Goal: Navigation & Orientation: Find specific page/section

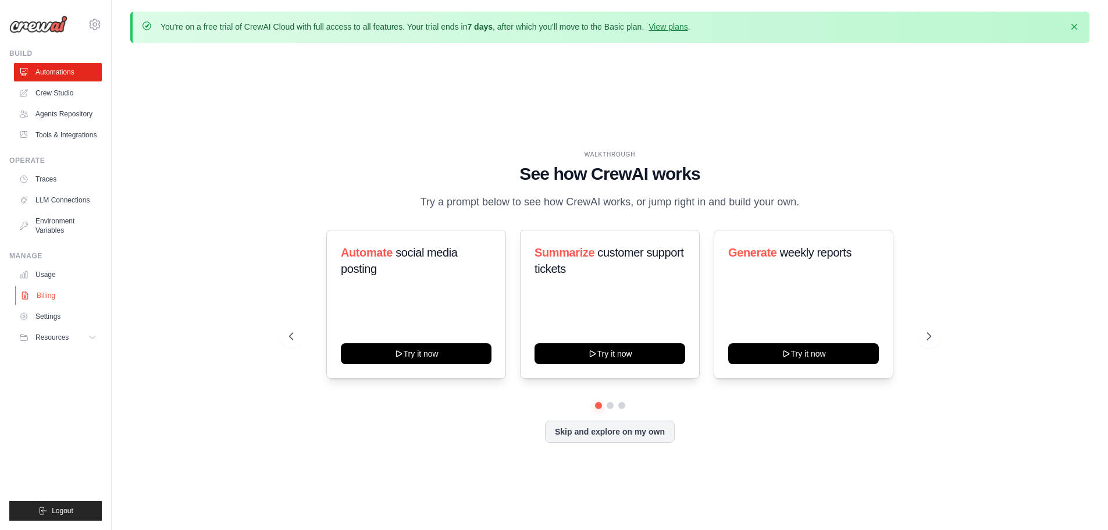
click at [56, 291] on link "Billing" at bounding box center [59, 295] width 88 height 19
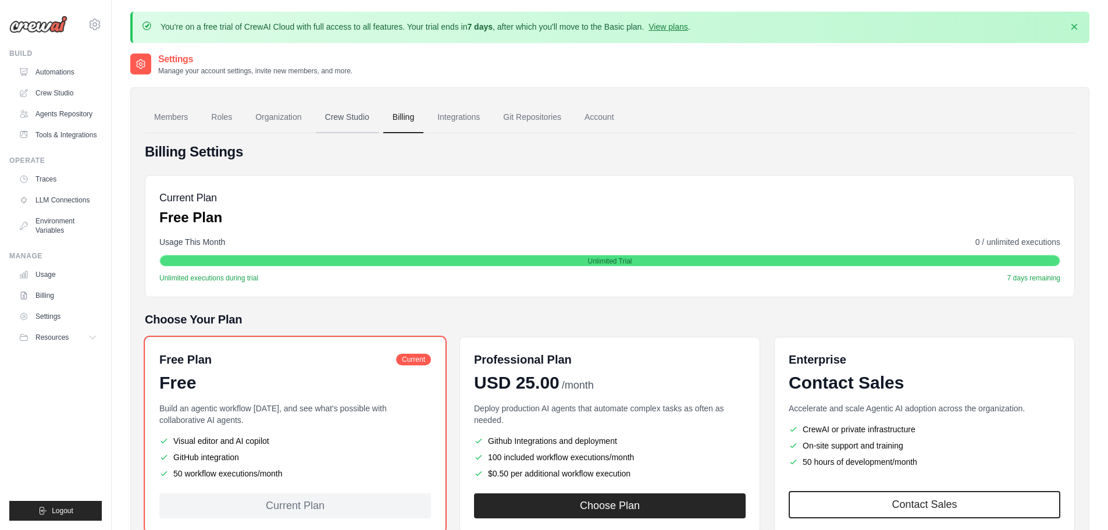
click at [360, 112] on link "Crew Studio" at bounding box center [347, 117] width 63 height 31
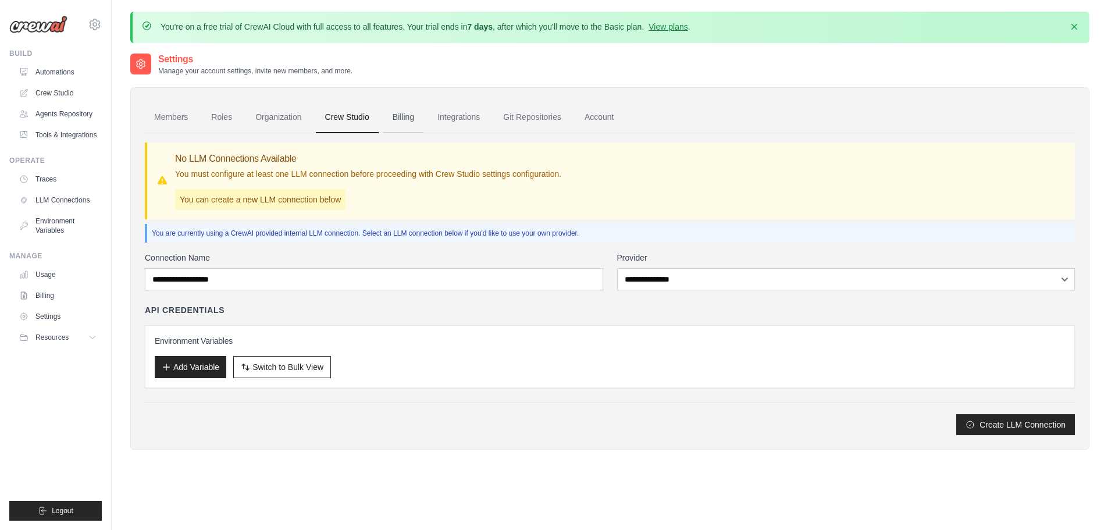
click at [400, 121] on link "Billing" at bounding box center [403, 117] width 40 height 31
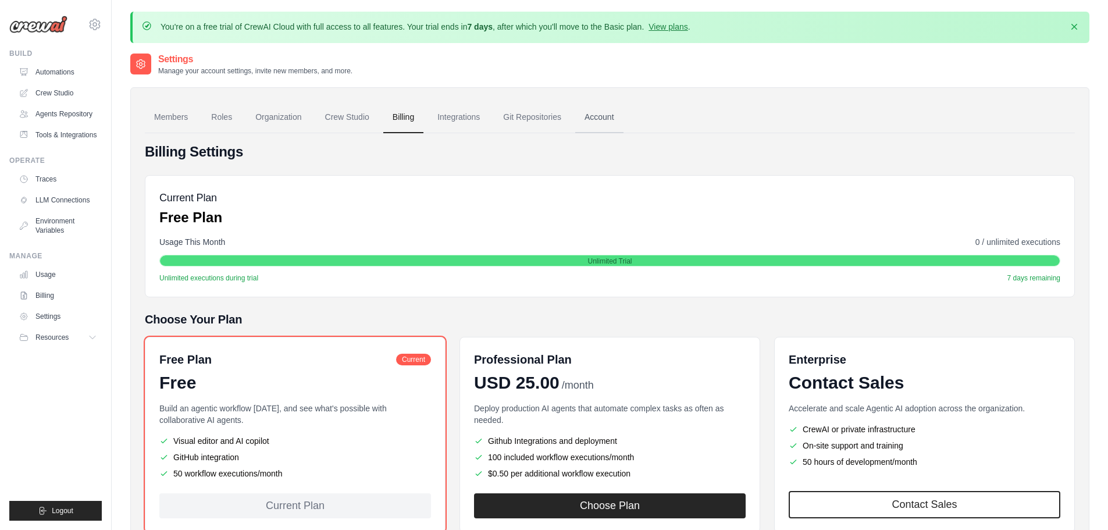
click at [616, 117] on link "Account" at bounding box center [599, 117] width 48 height 31
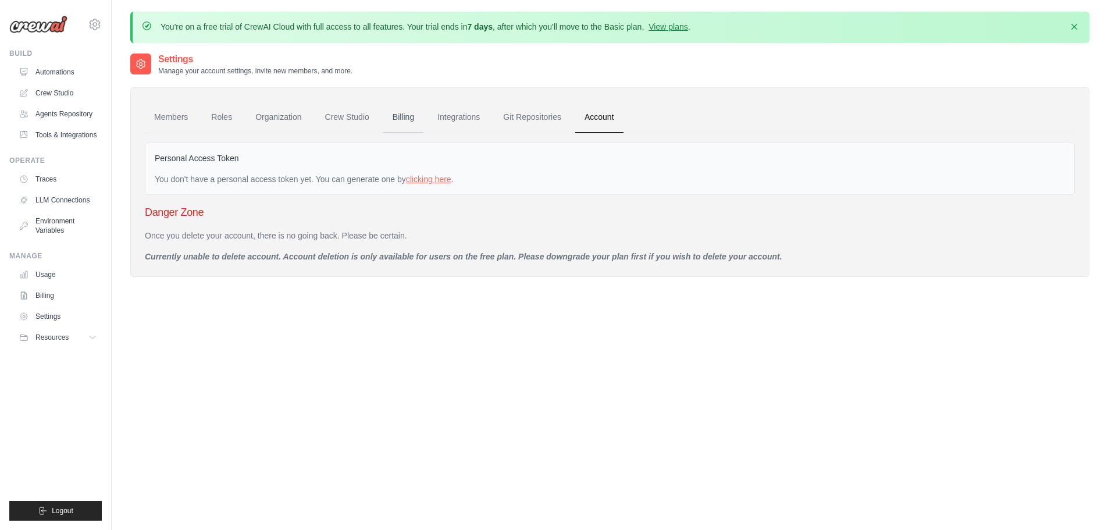
click at [423, 117] on link "Billing" at bounding box center [403, 117] width 40 height 31
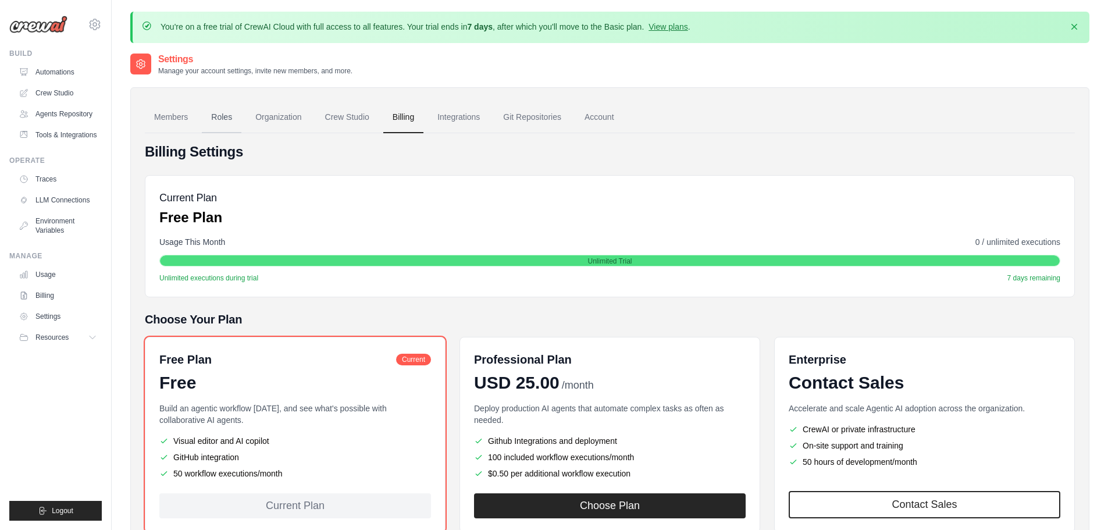
click at [229, 114] on link "Roles" at bounding box center [222, 117] width 40 height 31
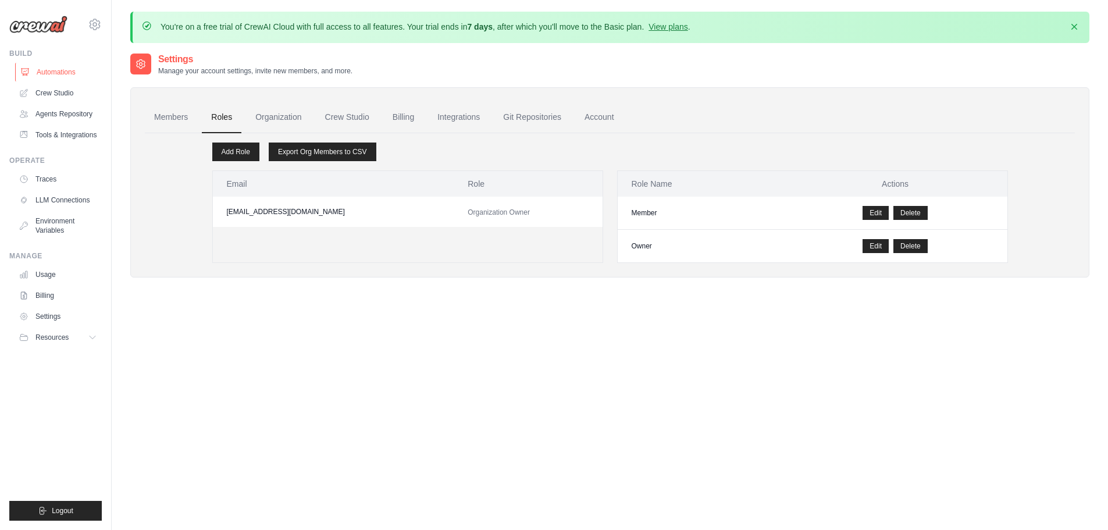
click at [78, 72] on link "Automations" at bounding box center [59, 72] width 88 height 19
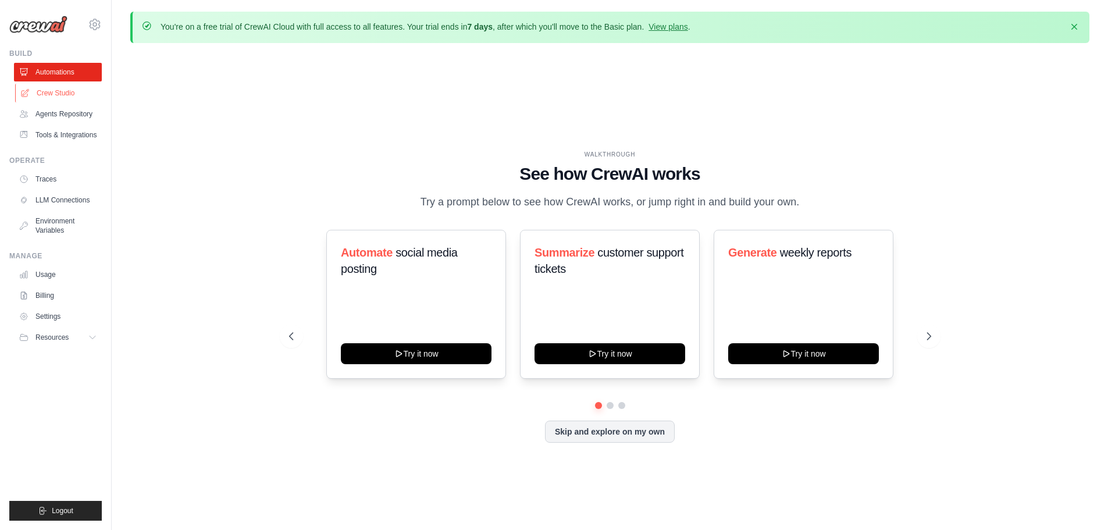
click at [60, 93] on link "Crew Studio" at bounding box center [59, 93] width 88 height 19
